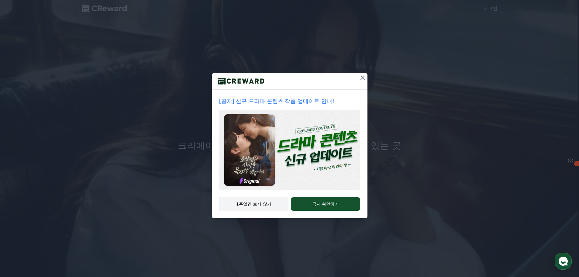
click at [276, 201] on button "1주일간 보지 않기" at bounding box center [254, 204] width 70 height 14
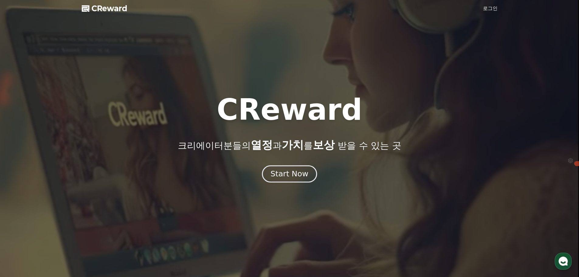
click at [293, 176] on div "Start Now" at bounding box center [290, 174] width 38 height 10
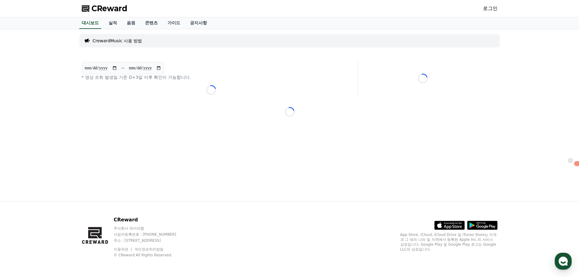
click at [115, 40] on p "CrewardMusic 사용 방법" at bounding box center [118, 41] width 50 height 6
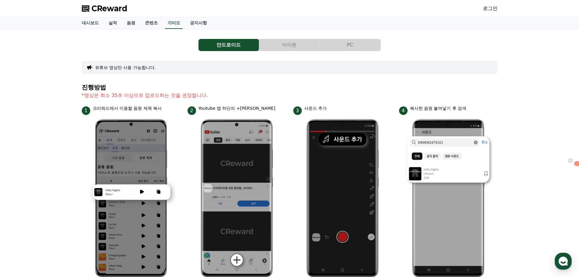
click at [102, 10] on span "CReward" at bounding box center [110, 9] width 36 height 10
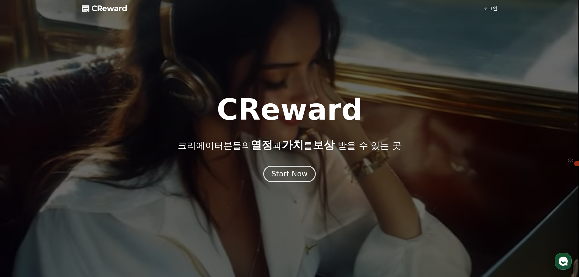
click at [490, 10] on link "로그인" at bounding box center [490, 8] width 15 height 7
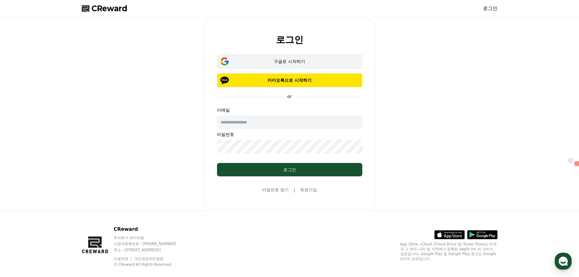
click at [304, 58] on button "구글로 시작하기" at bounding box center [289, 61] width 145 height 14
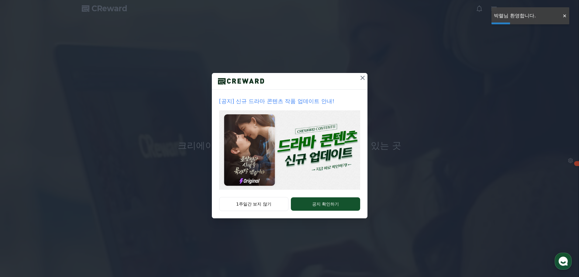
click at [362, 79] on icon at bounding box center [362, 77] width 7 height 7
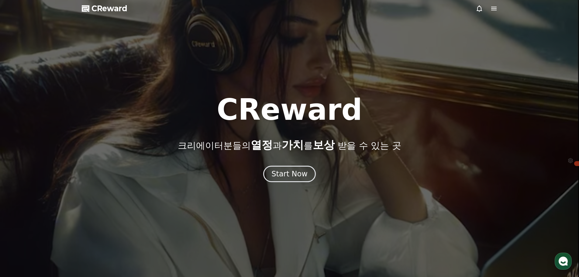
click at [492, 10] on icon at bounding box center [494, 9] width 5 height 4
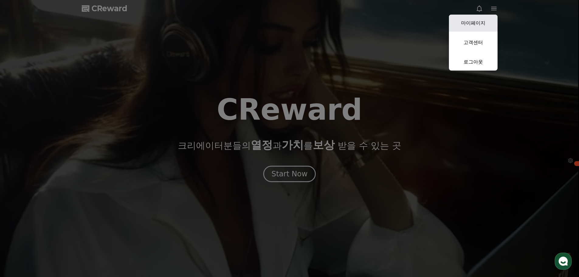
click at [483, 22] on link "마이페이지" at bounding box center [473, 23] width 49 height 17
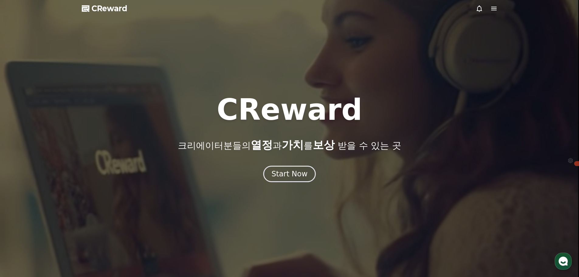
select select "**********"
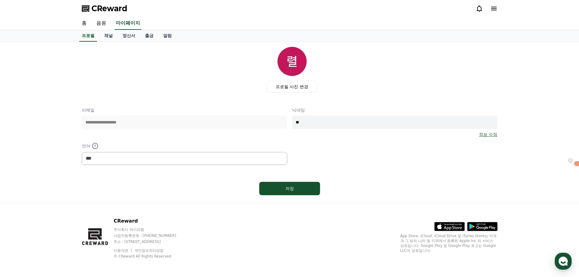
click at [82, 24] on link "홈" at bounding box center [84, 23] width 15 height 13
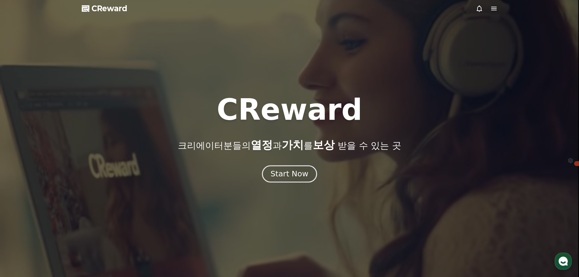
click at [290, 173] on div "Start Now" at bounding box center [290, 174] width 38 height 10
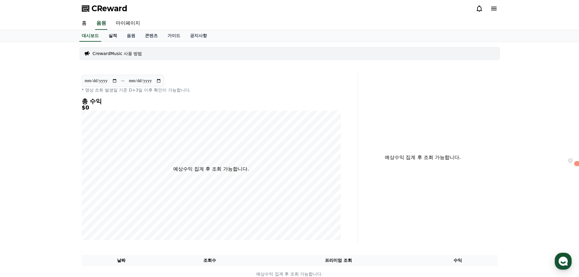
click at [113, 34] on link "실적" at bounding box center [113, 36] width 18 height 12
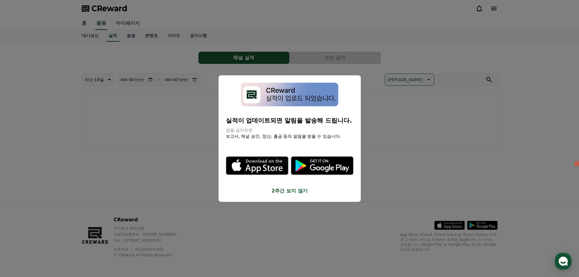
click at [295, 196] on div "실적이 업데이트되면 알림을 발송해 드립니다. 앱을 설치하면 보고서, 채널 승인, 정산, 출금 등의 알림을 받을 수 있습니다. .st0 { fi…" at bounding box center [290, 138] width 142 height 127
click at [295, 195] on div "실적이 업데이트되면 알림을 발송해 드립니다. 앱을 설치하면 보고서, 채널 승인, 정산, 출금 등의 알림을 받을 수 있습니다. .st0 { fi…" at bounding box center [290, 138] width 142 height 127
click at [295, 194] on button "2주간 보지 않기" at bounding box center [290, 190] width 128 height 7
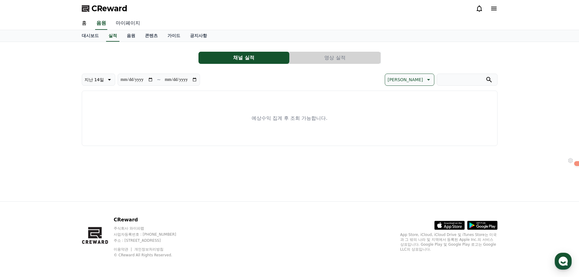
click at [129, 21] on link "마이페이지" at bounding box center [128, 23] width 34 height 13
select select "**********"
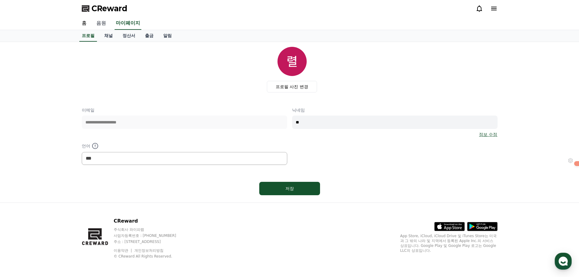
click at [106, 27] on link "음원" at bounding box center [101, 23] width 19 height 13
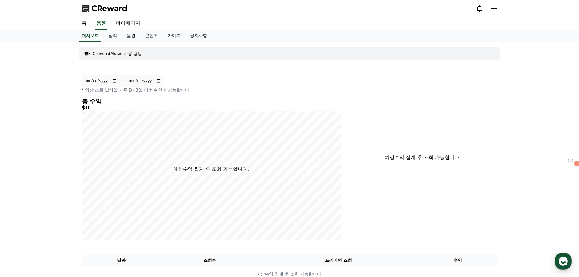
click at [126, 36] on link "음원" at bounding box center [131, 36] width 18 height 12
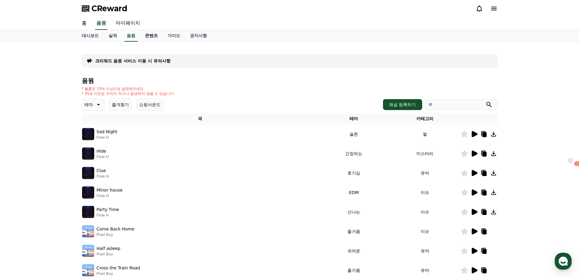
click at [147, 37] on link "콘텐츠" at bounding box center [151, 36] width 23 height 12
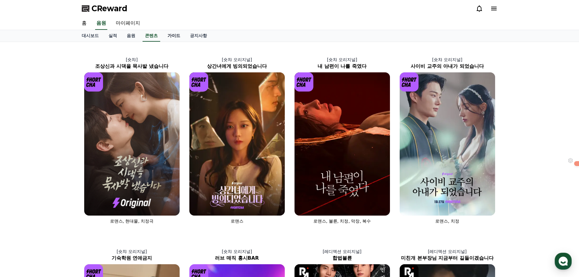
click at [175, 32] on link "가이드" at bounding box center [174, 36] width 23 height 12
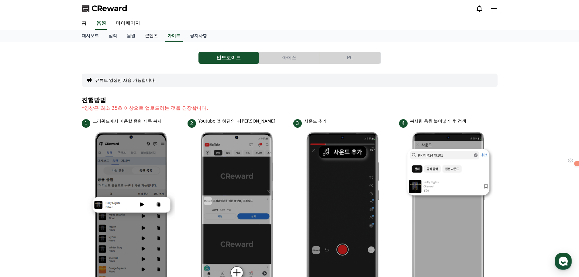
click at [143, 33] on link "콘텐츠" at bounding box center [151, 36] width 23 height 12
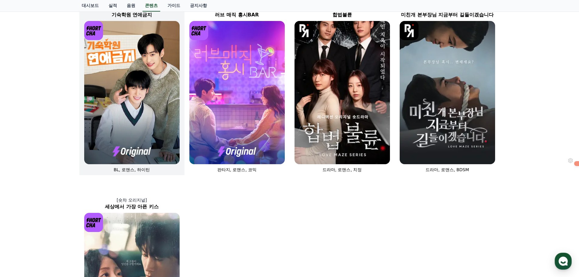
scroll to position [414, 0]
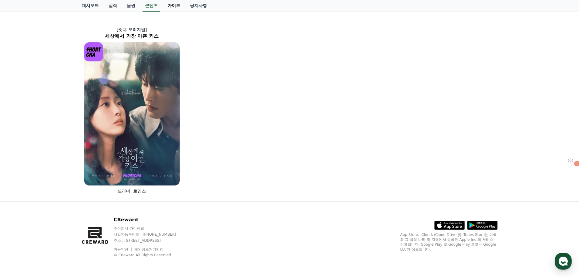
click at [170, 5] on link "가이드" at bounding box center [174, 6] width 23 height 12
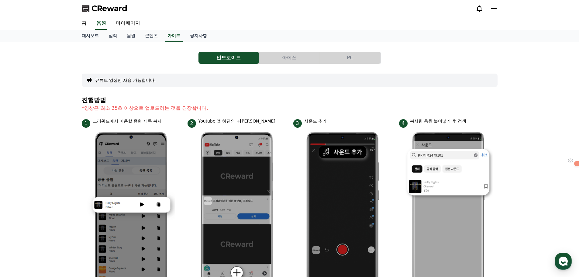
click at [133, 79] on button "유튜브 영상만 사용 가능합니다." at bounding box center [125, 80] width 61 height 6
click at [340, 59] on button "PC" at bounding box center [350, 58] width 61 height 12
